Goal: Task Accomplishment & Management: Manage account settings

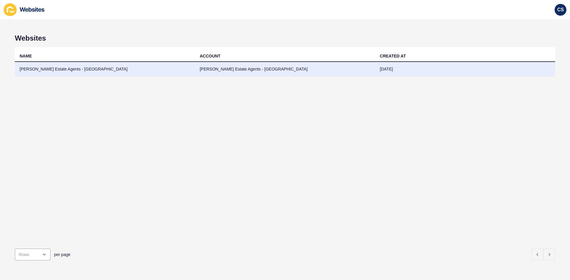
click at [55, 65] on td "[PERSON_NAME] Estate Agents - [GEOGRAPHIC_DATA]" at bounding box center [105, 69] width 180 height 15
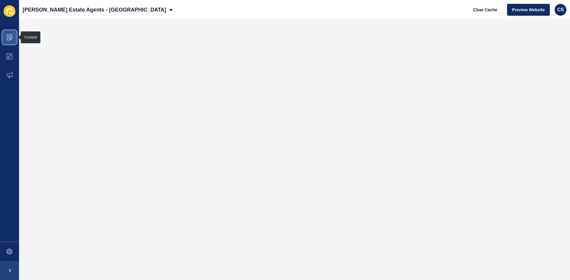
click at [8, 37] on icon at bounding box center [10, 37] width 6 height 6
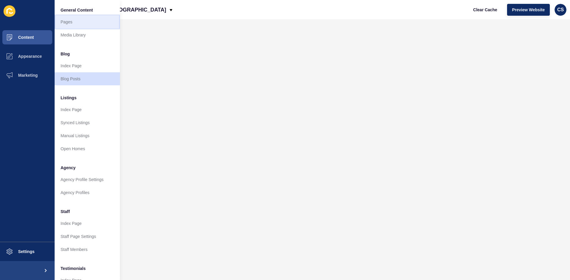
click at [69, 20] on link "Pages" at bounding box center [87, 21] width 65 height 13
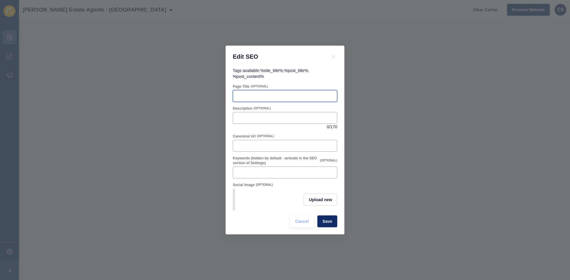
click at [267, 94] on input "Page Title" at bounding box center [284, 96] width 97 height 6
paste input "Selling FAQs | [PERSON_NAME] Estate Agents"
type input "Selling FAQs | [PERSON_NAME] Estate Agents"
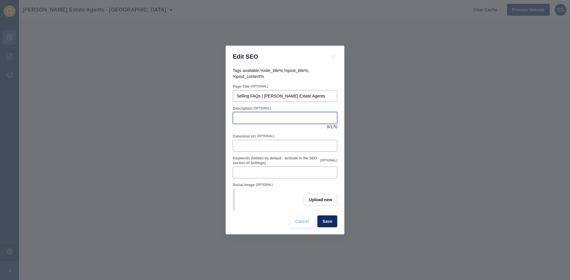
click at [269, 115] on input "Description" at bounding box center [284, 118] width 97 height 6
click at [266, 116] on input "Description" at bounding box center [284, 118] width 97 height 6
paste input "Your complete guide to selling your home in [GEOGRAPHIC_DATA] and [GEOGRAPHIC_D…"
type input "Your complete guide to selling your home in [GEOGRAPHIC_DATA] and [GEOGRAPHIC_D…"
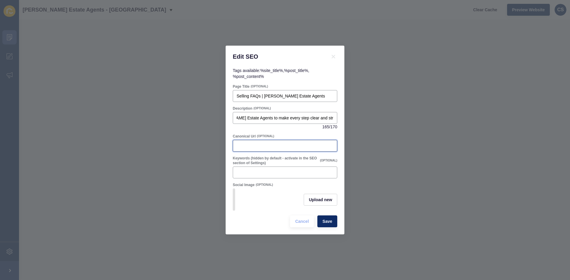
click at [252, 144] on input "Canonical Url" at bounding box center [284, 146] width 97 height 6
drag, startPoint x: 328, startPoint y: 224, endPoint x: 346, endPoint y: 227, distance: 18.8
click at [328, 224] on span "Save" at bounding box center [327, 222] width 10 height 6
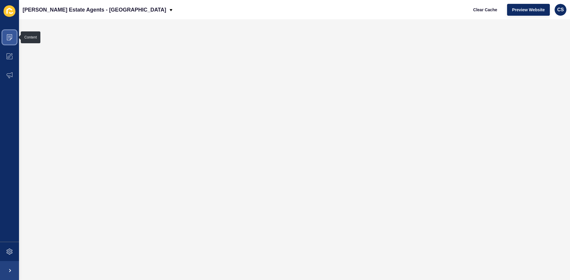
click at [8, 37] on icon at bounding box center [10, 37] width 6 height 6
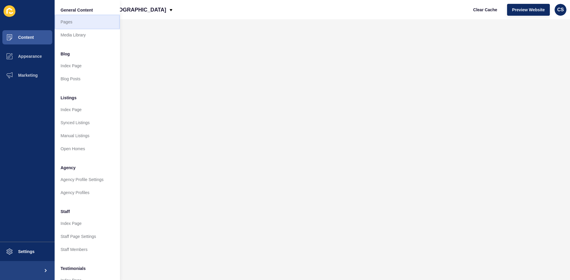
click at [70, 24] on link "Pages" at bounding box center [87, 21] width 65 height 13
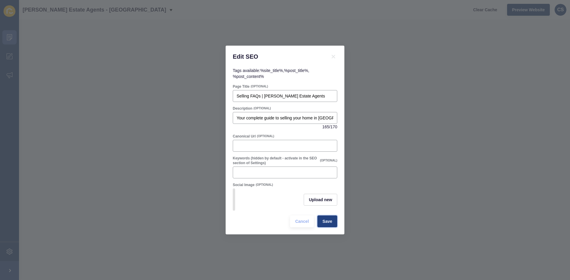
click at [331, 225] on span "Save" at bounding box center [327, 222] width 10 height 6
click at [333, 55] on icon at bounding box center [333, 57] width 4 height 4
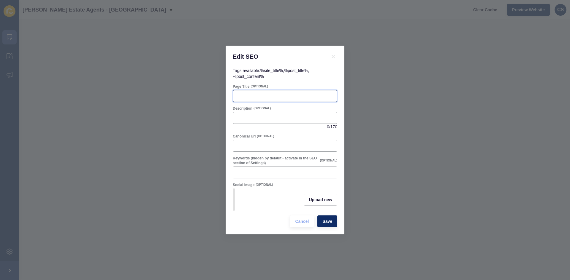
click at [243, 96] on input "Page Title" at bounding box center [284, 96] width 97 height 6
paste input "Buying FAQs | David Doyle Estate Agents"
type input "Buying FAQs | David Doyle Estate Agents"
click at [263, 119] on div at bounding box center [285, 118] width 104 height 12
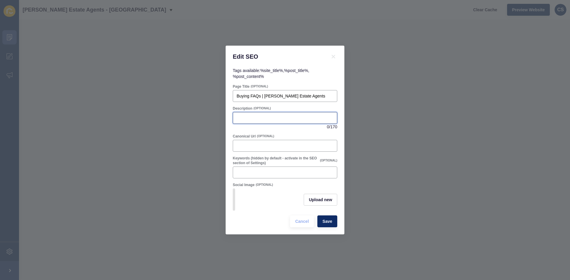
click at [265, 118] on input "Description" at bounding box center [284, 118] width 97 height 6
paste input "Your complete guide to buying a home in Hemel Hempstead and Hertfordshire. Expe…"
type input "Your complete guide to buying a home in Hemel Hempstead and Hertfordshire. Expe…"
click at [328, 221] on span "Save" at bounding box center [327, 222] width 10 height 6
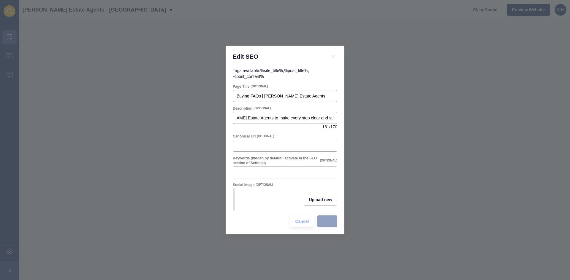
scroll to position [0, 0]
